Goal: Find specific page/section: Find specific page/section

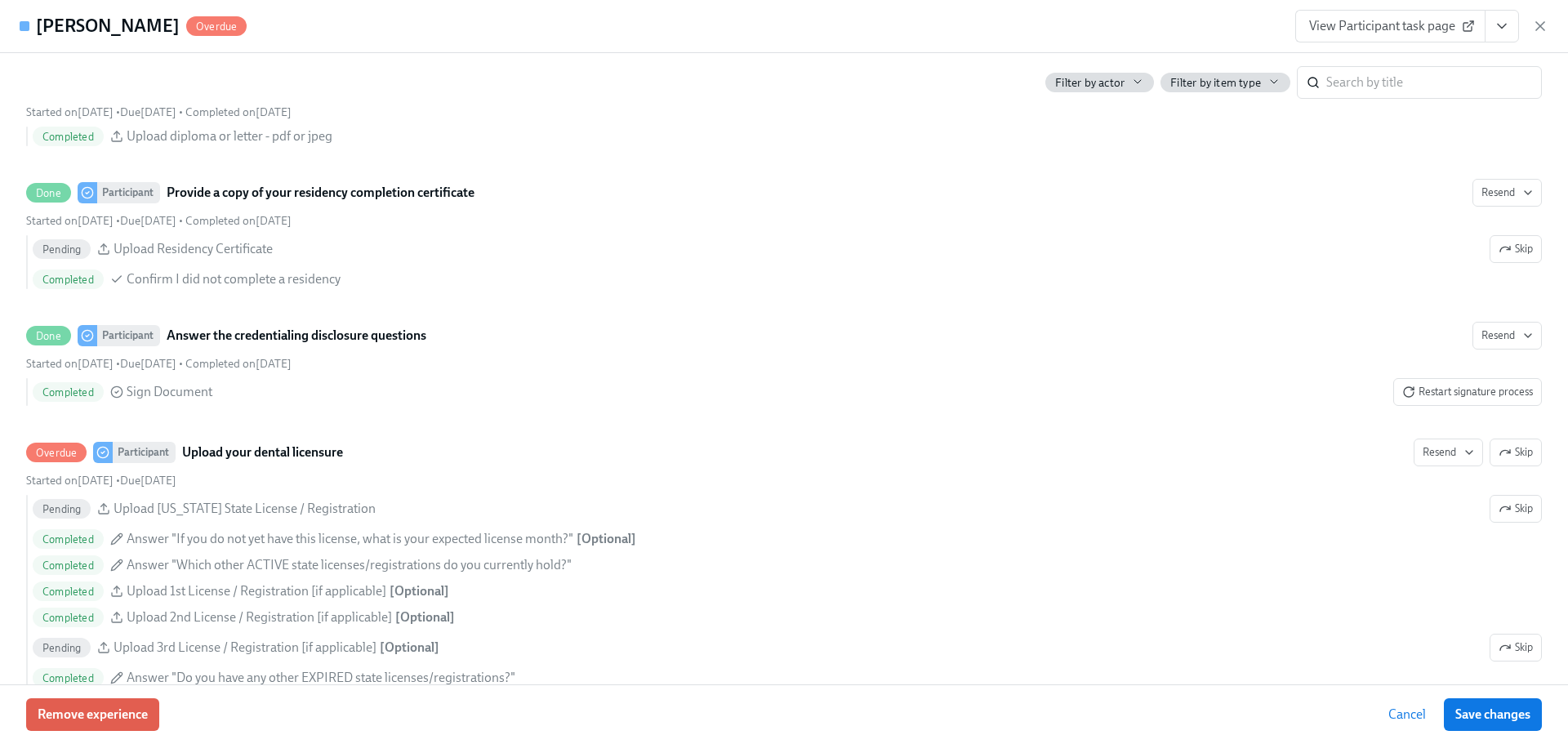
scroll to position [2695, 0]
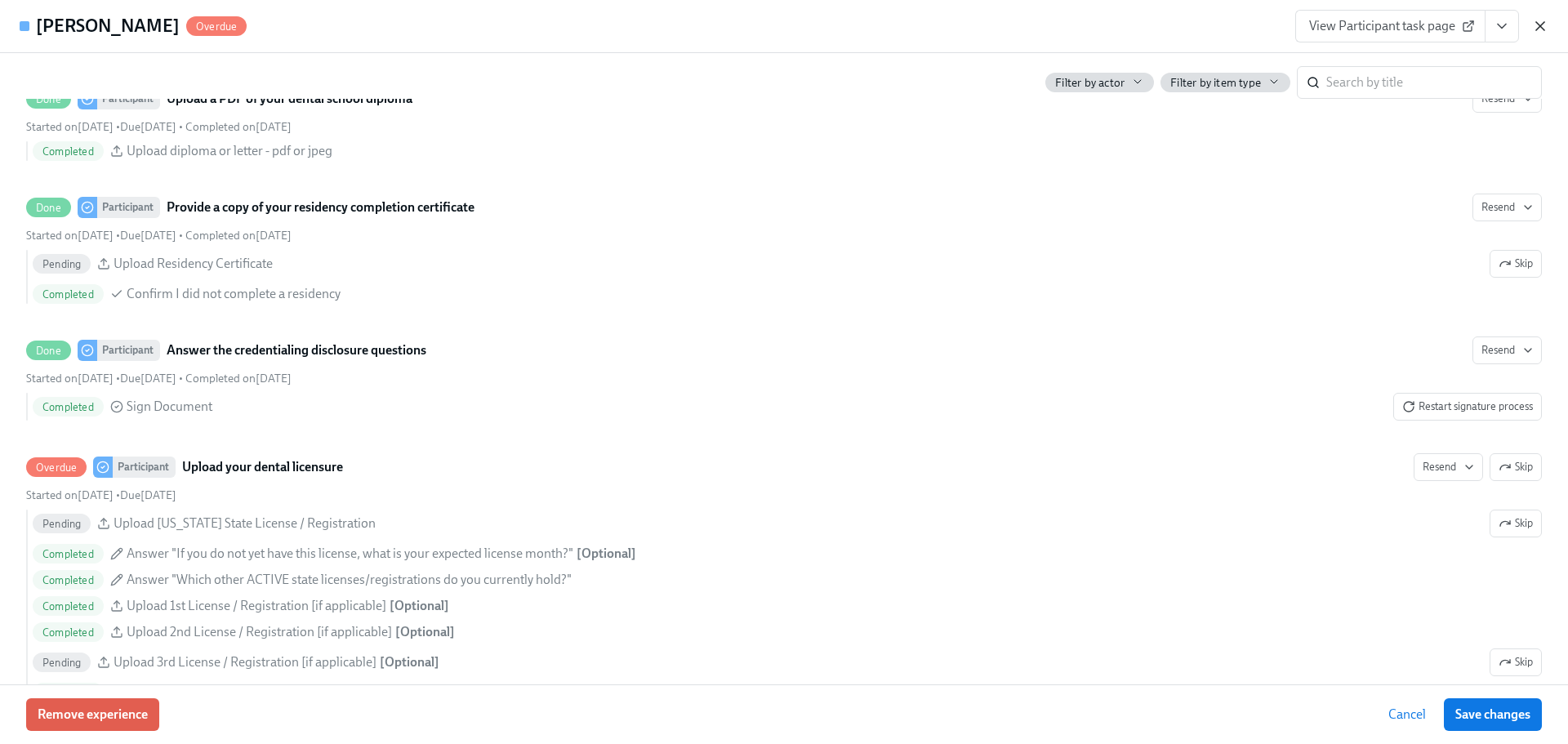
click at [1536, 25] on icon "button" at bounding box center [1540, 26] width 16 height 16
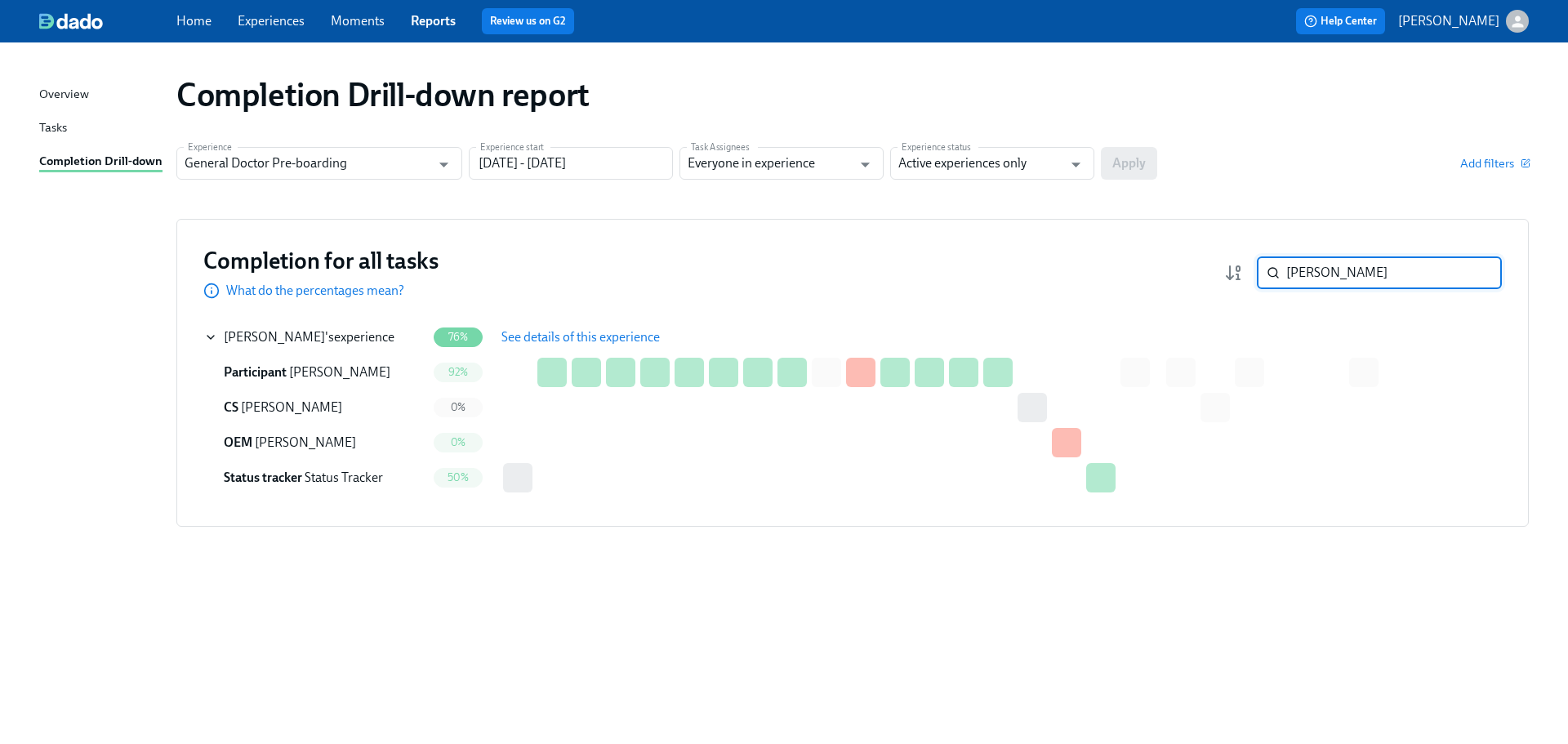
click at [1312, 278] on input "[PERSON_NAME]" at bounding box center [1393, 273] width 216 height 33
paste input "[PERSON_NAME]"
type input "[PERSON_NAME]"
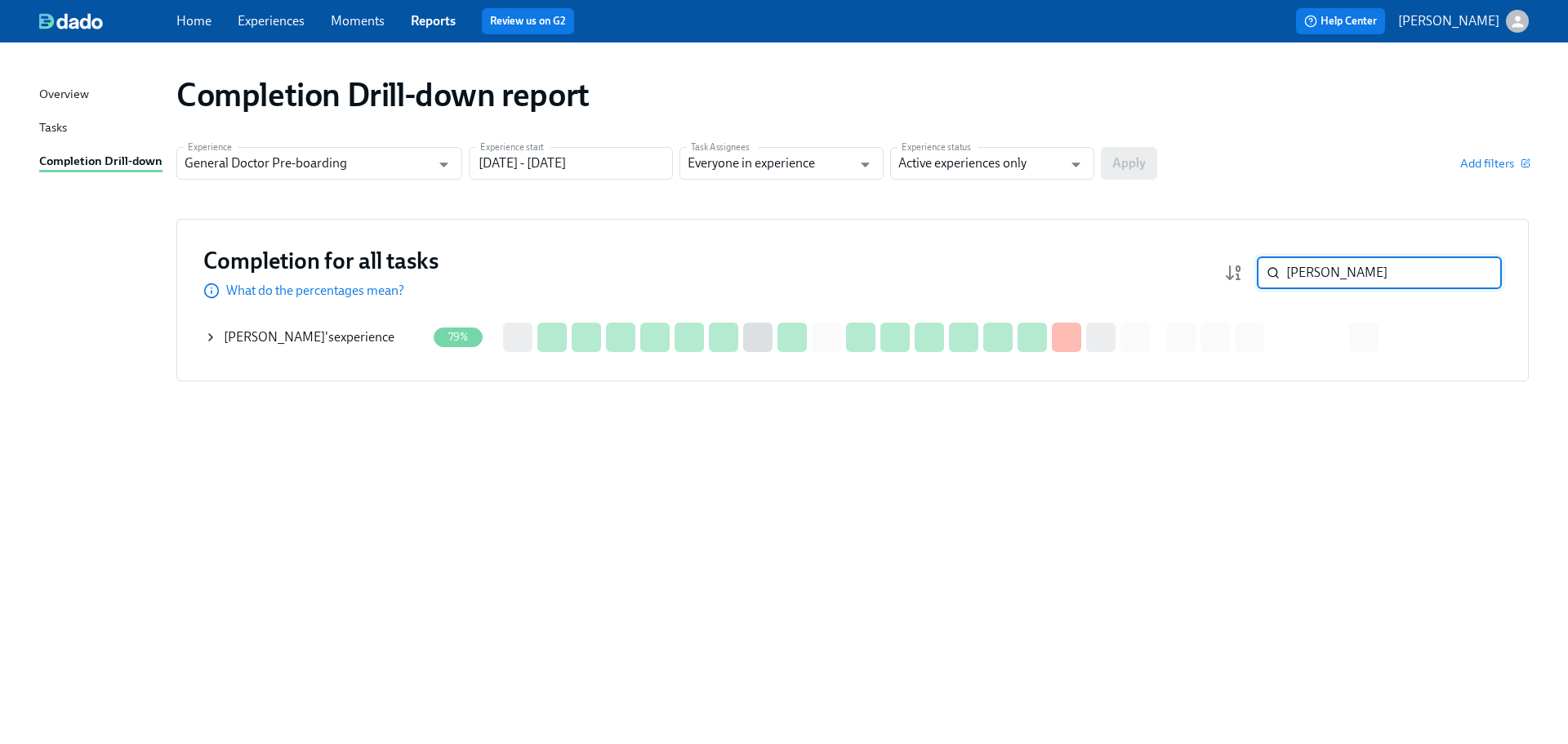
click at [323, 339] on div "[PERSON_NAME] 's experience" at bounding box center [308, 338] width 171 height 18
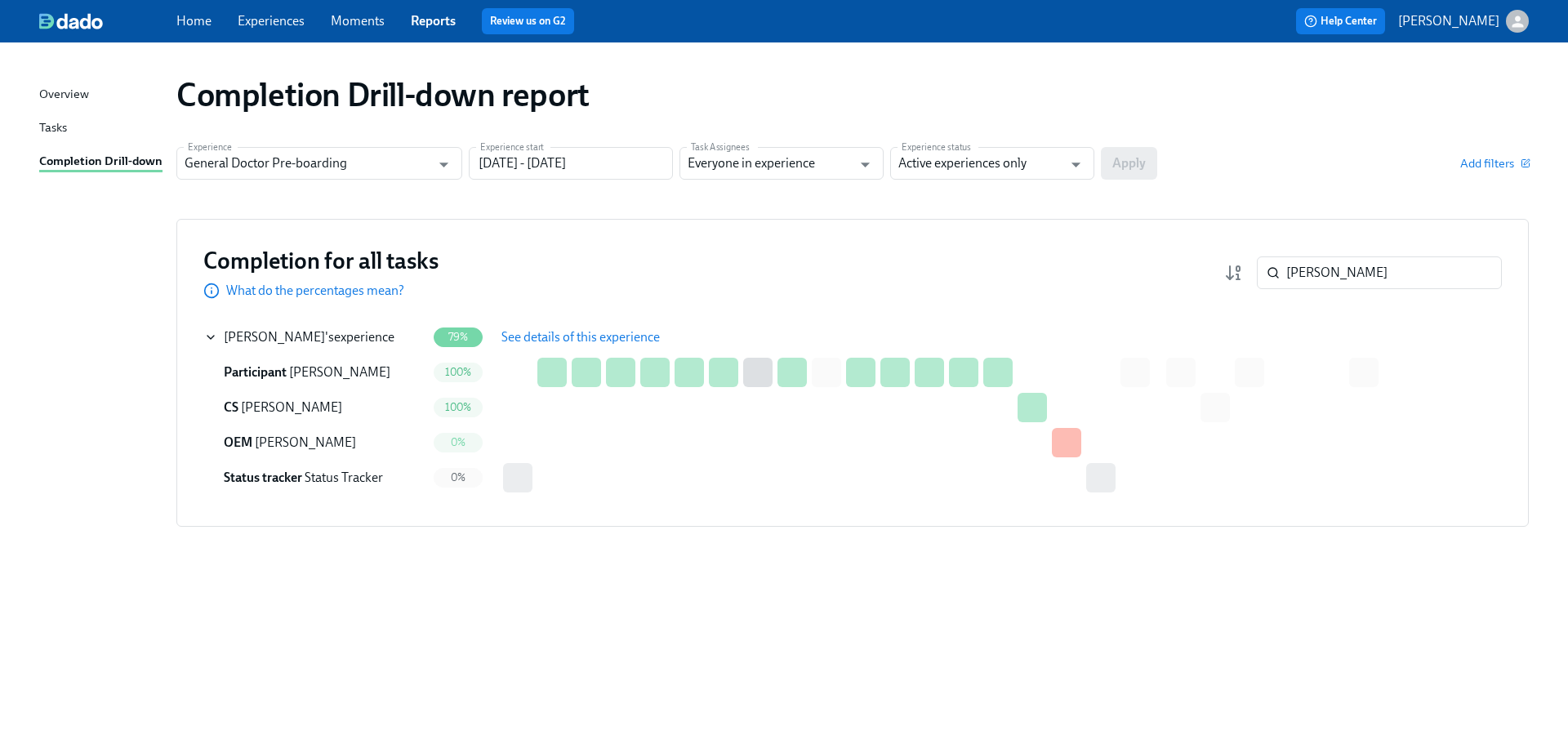
click at [602, 330] on span "See details of this experience" at bounding box center [580, 338] width 159 height 16
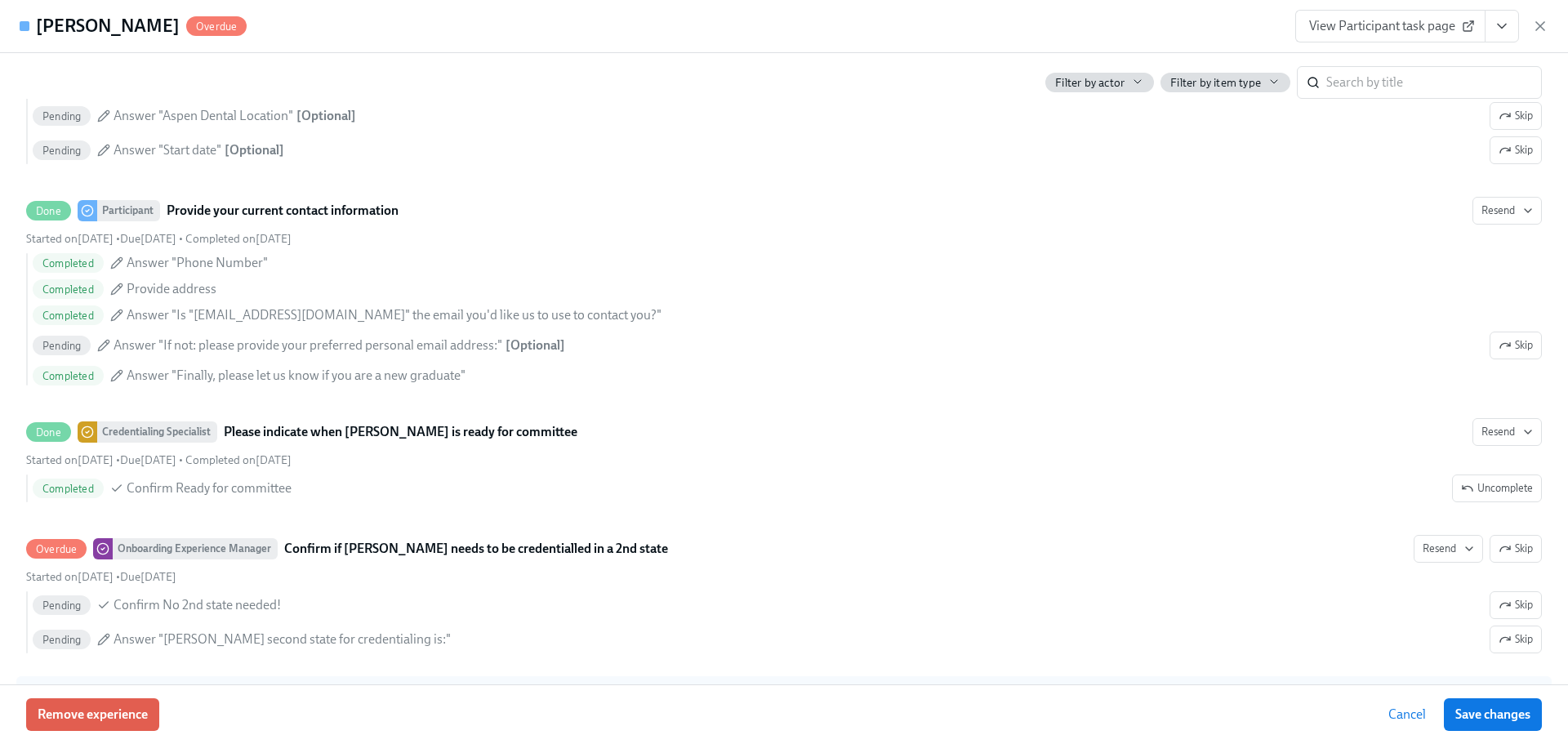
scroll to position [3594, 0]
